Goal: Task Accomplishment & Management: Manage account settings

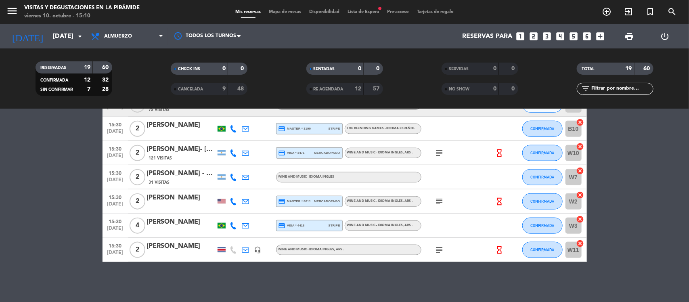
scroll to position [339, 0]
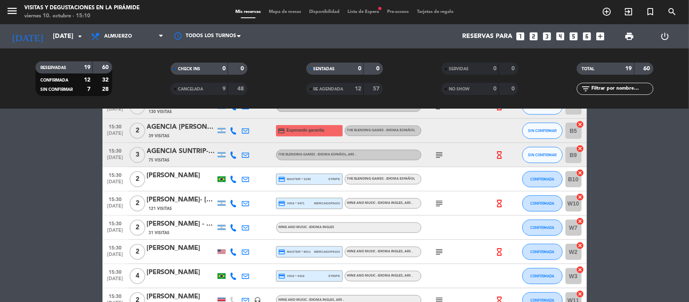
click at [186, 174] on div "[PERSON_NAME]" at bounding box center [181, 175] width 69 height 10
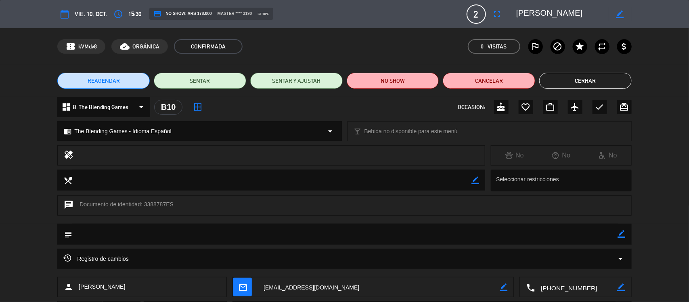
click at [316, 286] on textarea at bounding box center [379, 287] width 242 height 20
click at [601, 88] on button "Cerrar" at bounding box center [585, 81] width 92 height 16
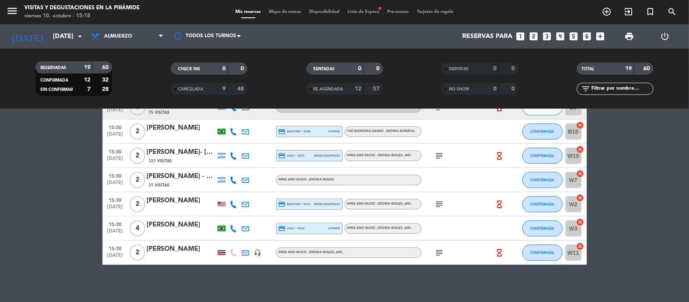
scroll to position [390, 0]
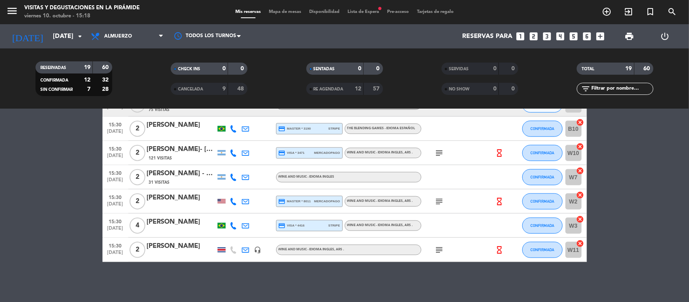
click at [174, 248] on div "[PERSON_NAME]" at bounding box center [181, 246] width 69 height 10
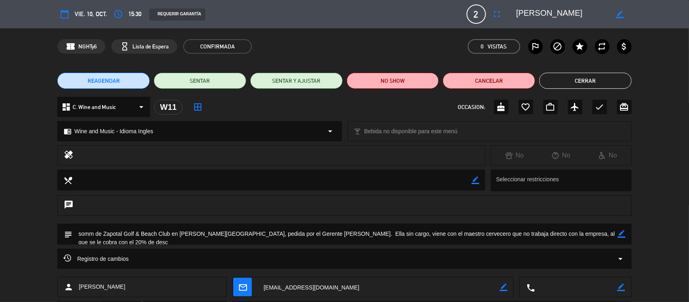
click at [303, 289] on textarea at bounding box center [379, 287] width 242 height 20
click at [582, 80] on button "Cerrar" at bounding box center [585, 81] width 92 height 16
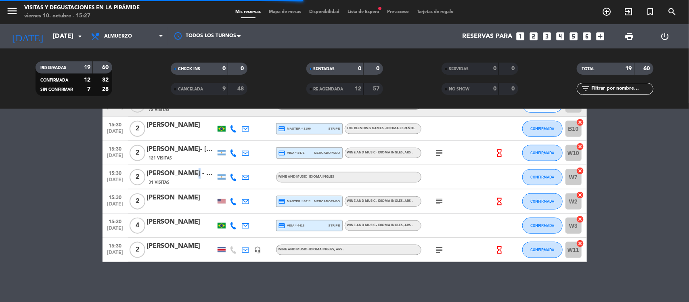
click at [186, 173] on div "[PERSON_NAME] - The Vines" at bounding box center [181, 173] width 69 height 10
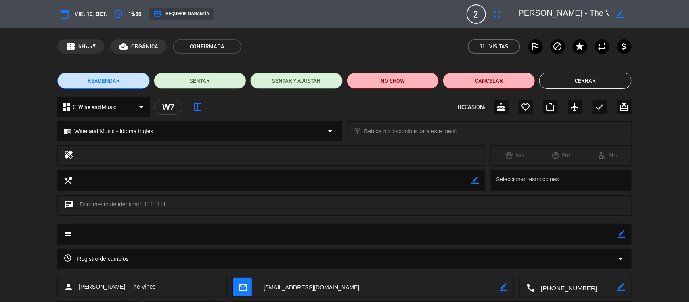
click at [285, 289] on textarea at bounding box center [379, 287] width 242 height 20
drag, startPoint x: 598, startPoint y: 80, endPoint x: 394, endPoint y: 111, distance: 206.6
click at [598, 81] on button "Cerrar" at bounding box center [585, 81] width 92 height 16
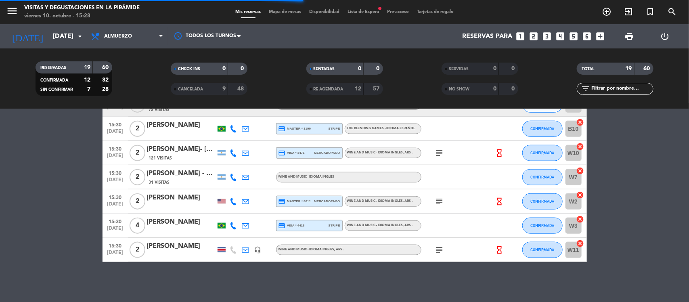
click at [166, 199] on div "[PERSON_NAME]" at bounding box center [181, 198] width 69 height 10
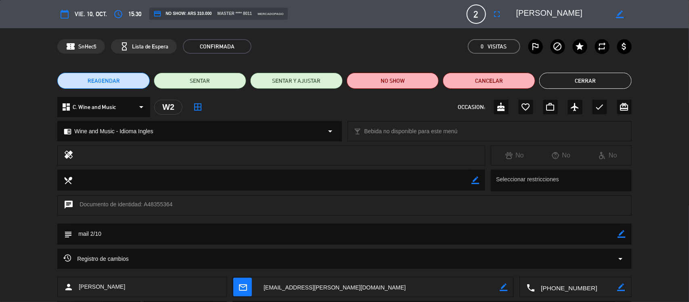
scroll to position [50, 0]
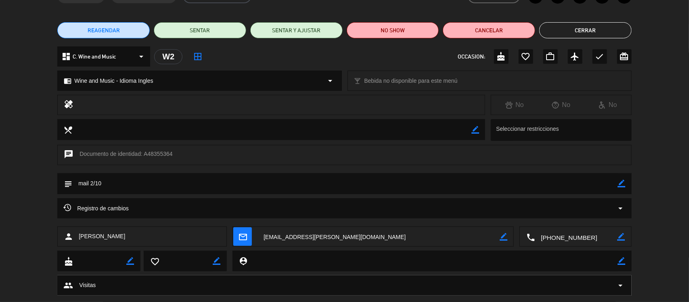
click at [298, 236] on textarea at bounding box center [379, 237] width 242 height 20
click at [572, 32] on button "Cerrar" at bounding box center [585, 30] width 92 height 16
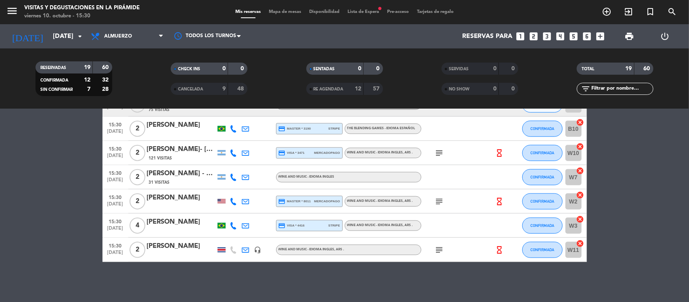
click at [164, 222] on div "[PERSON_NAME]" at bounding box center [181, 222] width 69 height 10
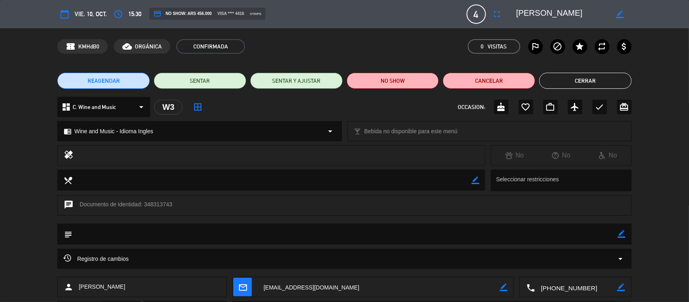
click at [297, 289] on textarea at bounding box center [379, 287] width 242 height 20
click at [569, 82] on button "Cerrar" at bounding box center [585, 81] width 92 height 16
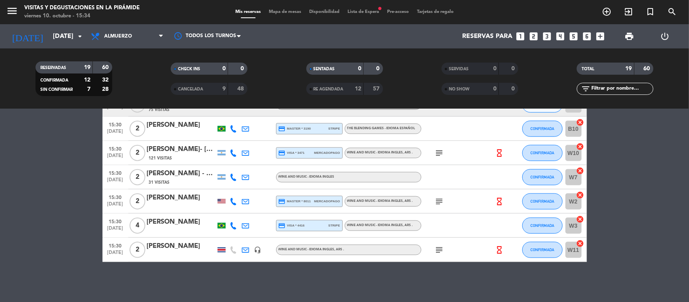
click at [220, 248] on div at bounding box center [222, 249] width 8 height 5
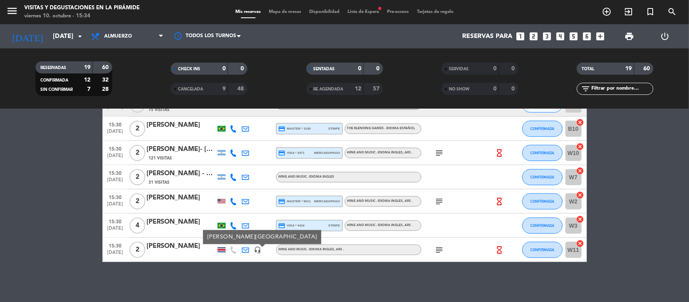
click at [2, 217] on bookings-row "09:30 [DATE] 1 no tomar rvas hasta las 12hs por posible evento dia anterior hea…" at bounding box center [344, 9] width 689 height 505
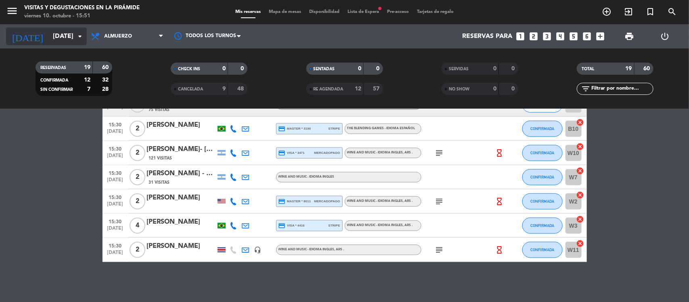
click at [59, 34] on input "[DATE]" at bounding box center [91, 37] width 85 height 16
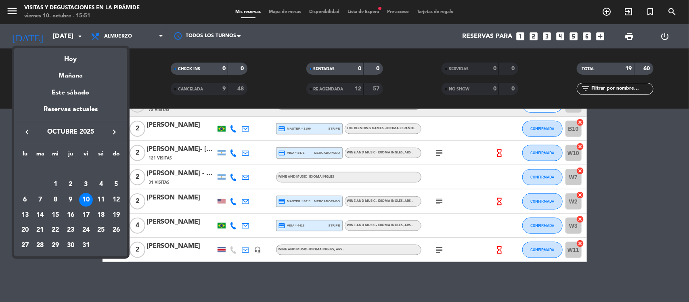
drag, startPoint x: 98, startPoint y: 201, endPoint x: 101, endPoint y: 196, distance: 5.3
click at [100, 199] on div "11" at bounding box center [101, 200] width 14 height 14
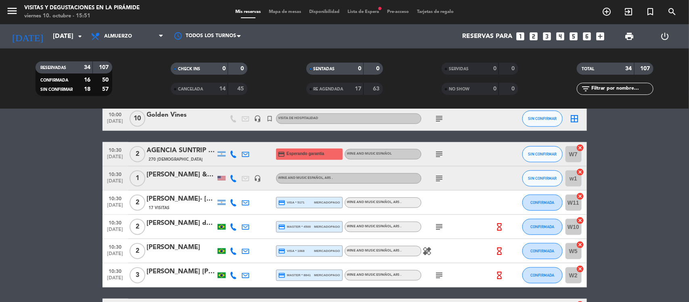
scroll to position [353, 0]
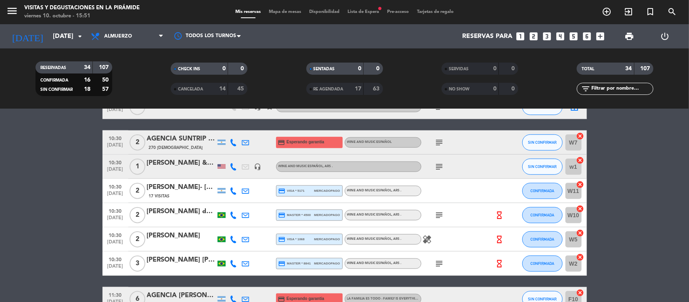
click at [166, 163] on div "[PERSON_NAME] & [PERSON_NAME] - RD - [PERSON_NAME]" at bounding box center [181, 163] width 69 height 10
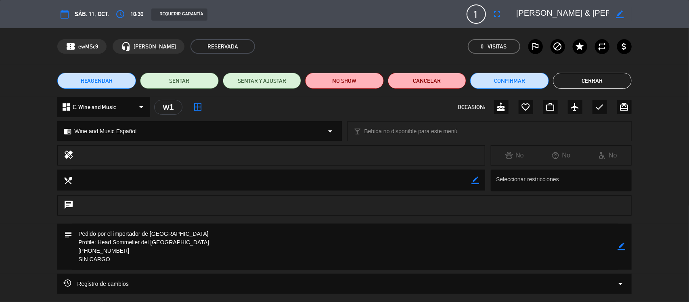
click at [570, 77] on button "Cerrar" at bounding box center [592, 81] width 79 height 16
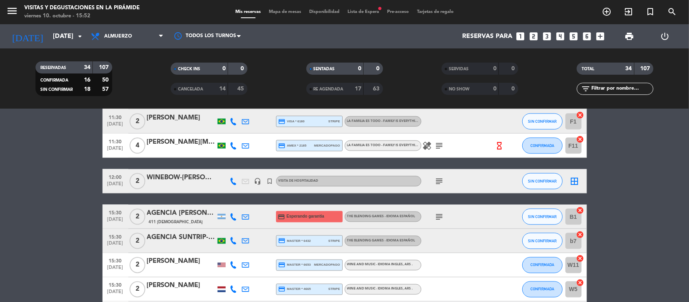
scroll to position [505, 0]
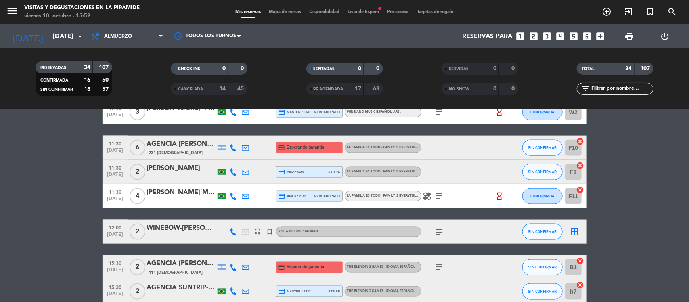
click at [170, 224] on div "WINEBOW-[PERSON_NAME]" at bounding box center [181, 228] width 69 height 10
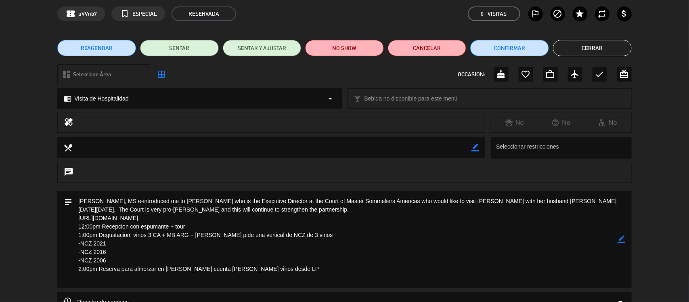
scroll to position [50, 0]
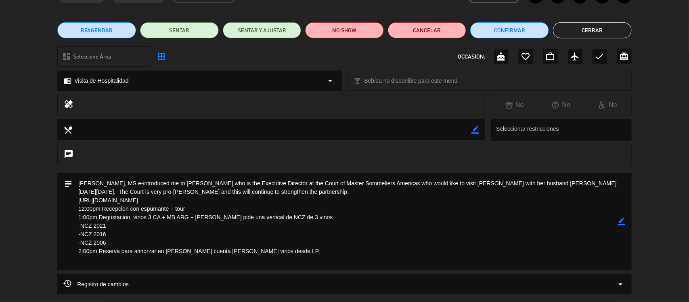
click at [598, 31] on button "Cerrar" at bounding box center [592, 30] width 79 height 16
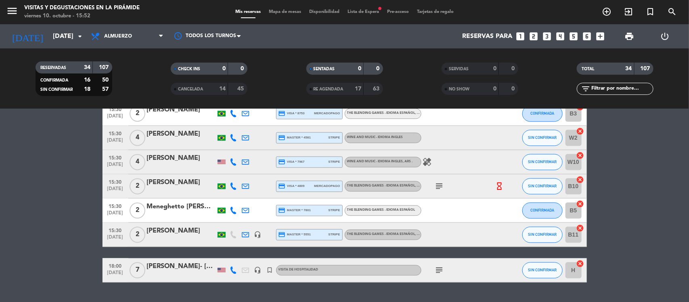
scroll to position [757, 0]
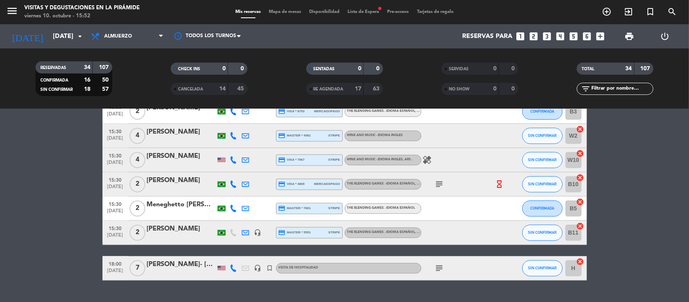
click at [163, 259] on div "18:00 [DATE] 7 [PERSON_NAME]- [PERSON_NAME] headset_mic turned_in_not Visita de…" at bounding box center [345, 268] width 484 height 24
click at [166, 266] on div "[PERSON_NAME]- [PERSON_NAME]" at bounding box center [181, 265] width 69 height 10
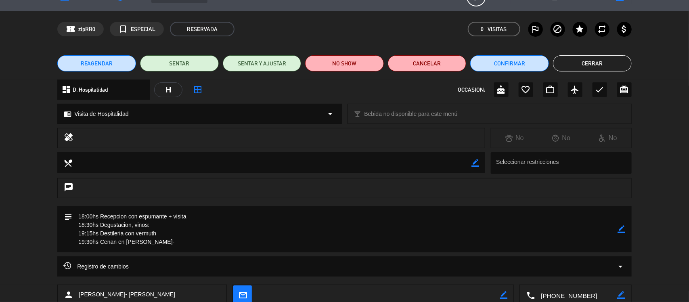
scroll to position [0, 0]
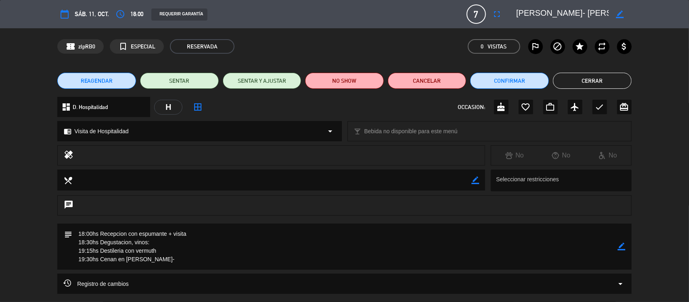
click at [583, 75] on button "Cerrar" at bounding box center [592, 81] width 79 height 16
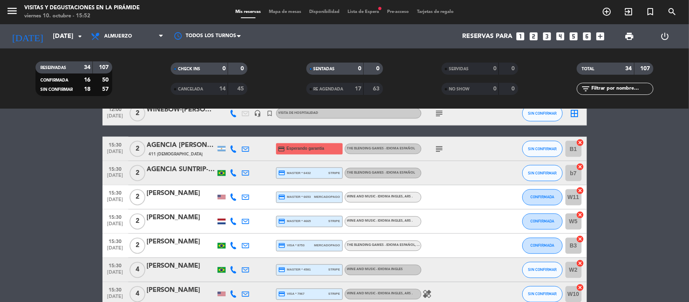
scroll to position [605, 0]
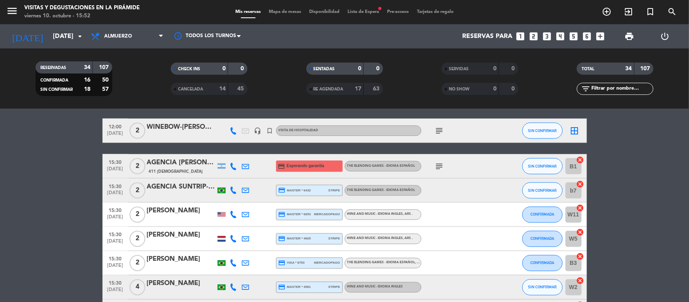
click at [222, 239] on div at bounding box center [222, 239] width 8 height 6
click at [221, 212] on div at bounding box center [222, 214] width 8 height 4
click at [164, 192] on div "AGENCIA SUNTRIP- [PERSON_NAME]" at bounding box center [181, 187] width 69 height 10
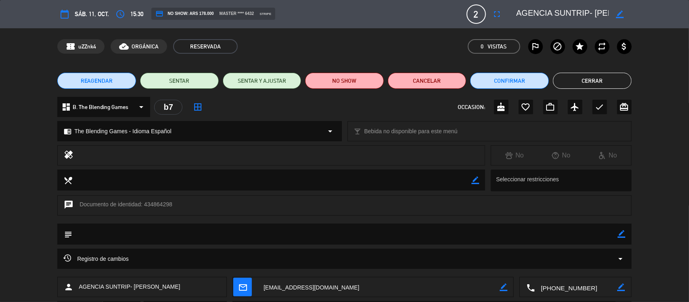
click at [598, 79] on button "Cerrar" at bounding box center [592, 81] width 79 height 16
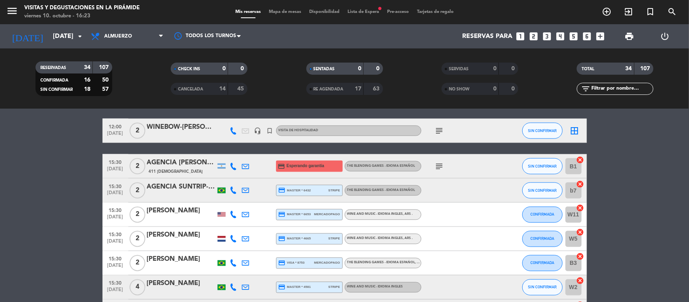
drag, startPoint x: 65, startPoint y: 241, endPoint x: 0, endPoint y: 206, distance: 74.0
click at [49, 37] on input "[DATE]" at bounding box center [91, 37] width 85 height 16
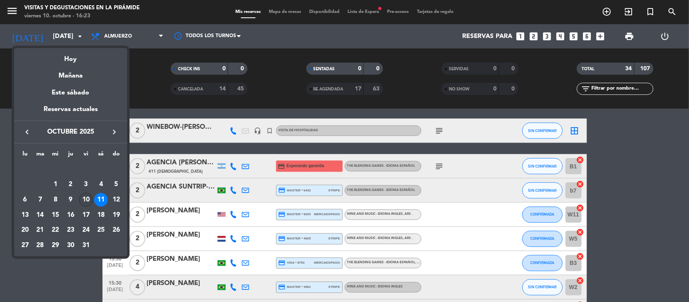
click at [84, 197] on div "10" at bounding box center [86, 200] width 14 height 14
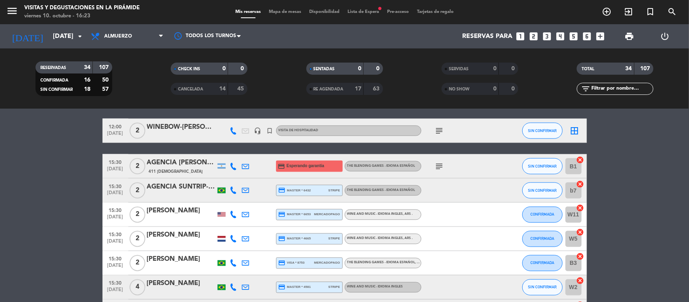
type input "[DATE]"
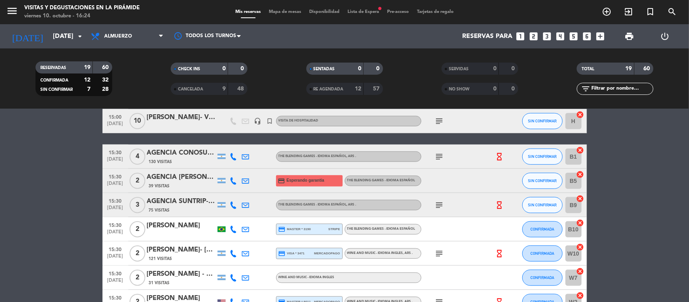
scroll to position [289, 0]
click at [536, 155] on span "SIN CONFIRMAR" at bounding box center [542, 157] width 29 height 4
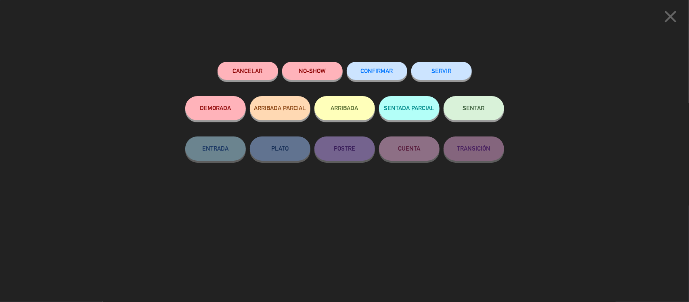
click at [388, 72] on span "CONFIRMAR" at bounding box center [377, 70] width 32 height 7
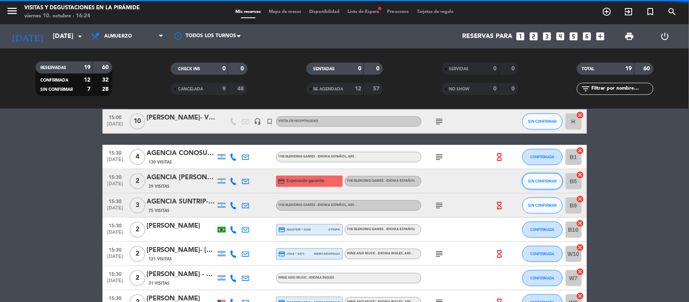
click at [539, 180] on span "SIN CONFIRMAR" at bounding box center [542, 181] width 29 height 4
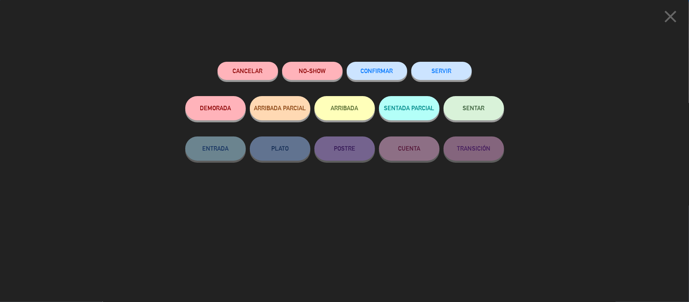
click at [370, 70] on span "CONFIRMAR" at bounding box center [377, 70] width 32 height 7
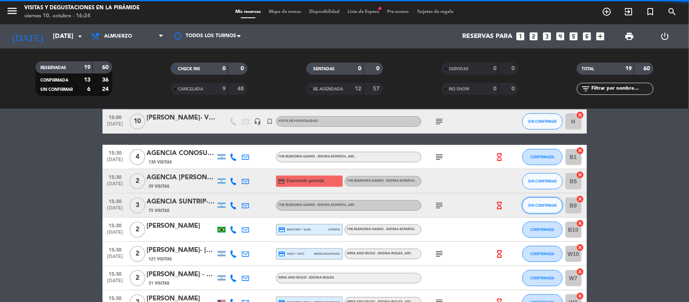
click at [535, 203] on span "SIN CONFIRMAR" at bounding box center [542, 205] width 29 height 4
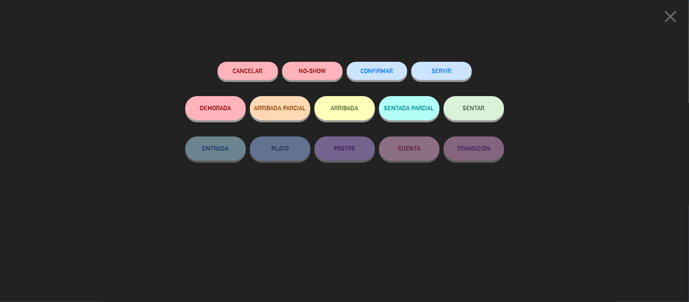
scroll to position [390, 0]
click at [371, 73] on span "CONFIRMAR" at bounding box center [377, 70] width 32 height 7
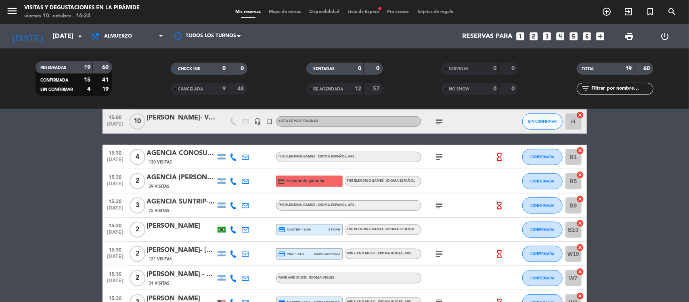
scroll to position [238, 0]
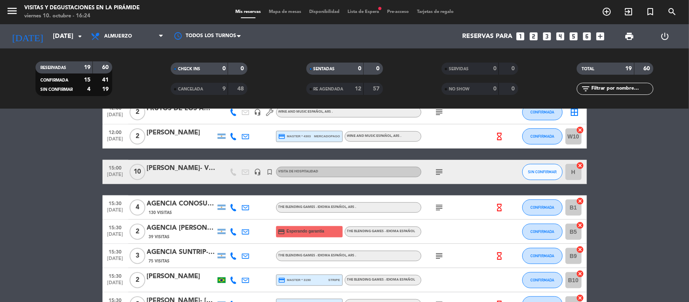
click at [172, 164] on div "[PERSON_NAME]- VINOTECA NATIVO" at bounding box center [181, 168] width 69 height 10
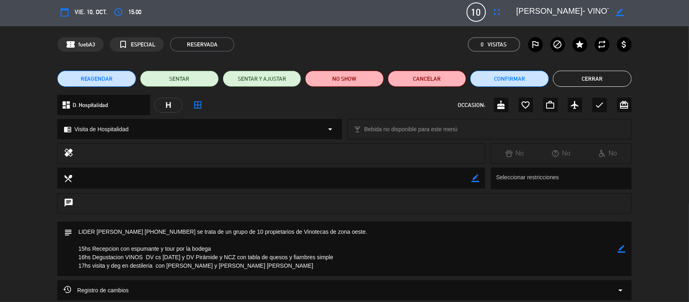
scroll to position [0, 0]
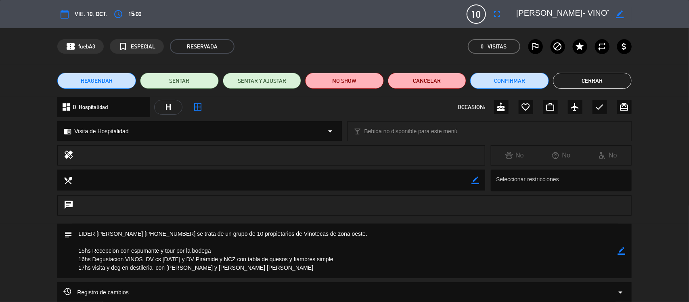
click at [598, 82] on button "Cerrar" at bounding box center [592, 81] width 79 height 16
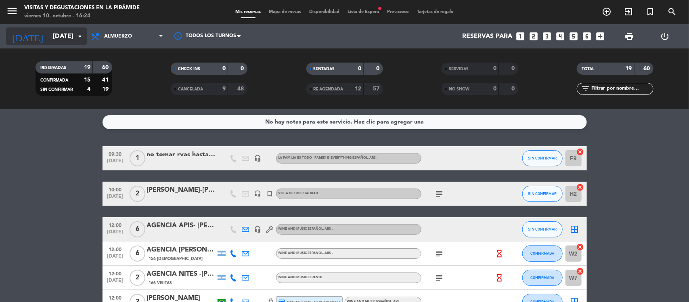
click at [60, 41] on input "[DATE]" at bounding box center [91, 37] width 85 height 16
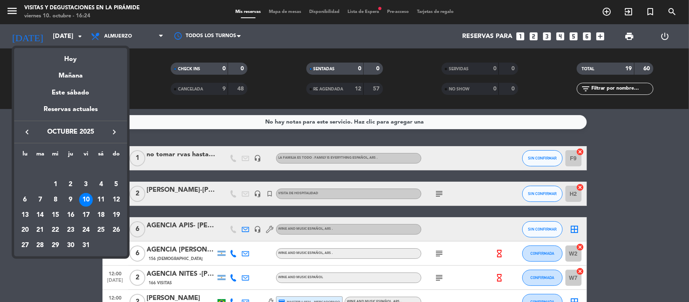
click at [609, 177] on div at bounding box center [344, 151] width 689 height 302
